Goal: Find specific page/section: Find specific page/section

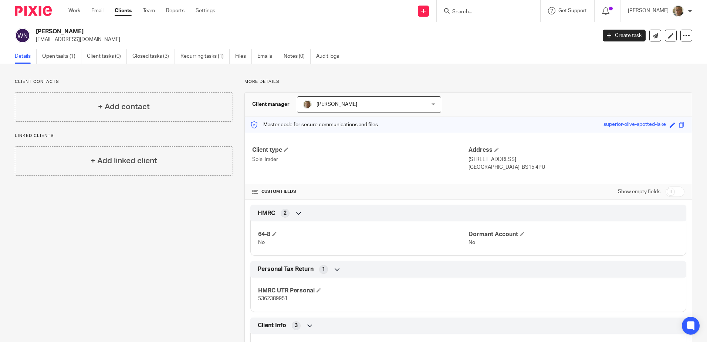
click at [484, 11] on input "Search" at bounding box center [485, 12] width 67 height 7
type input "paulo"
click at [511, 29] on link at bounding box center [506, 28] width 112 height 11
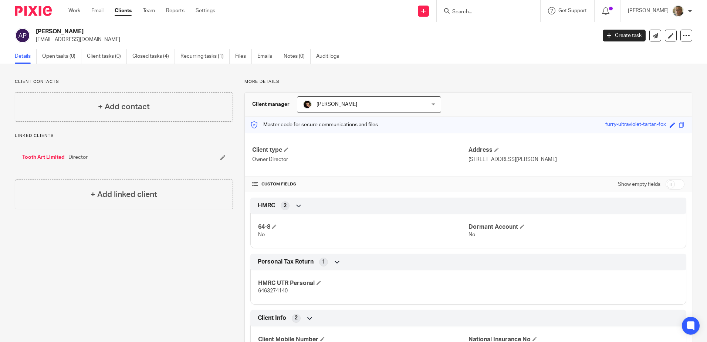
drag, startPoint x: 482, startPoint y: 11, endPoint x: 485, endPoint y: 7, distance: 4.7
click at [484, 9] on input "Search" at bounding box center [485, 12] width 67 height 7
type input "francisco"
click at [515, 27] on link at bounding box center [500, 28] width 100 height 11
